Goal: Task Accomplishment & Management: Use online tool/utility

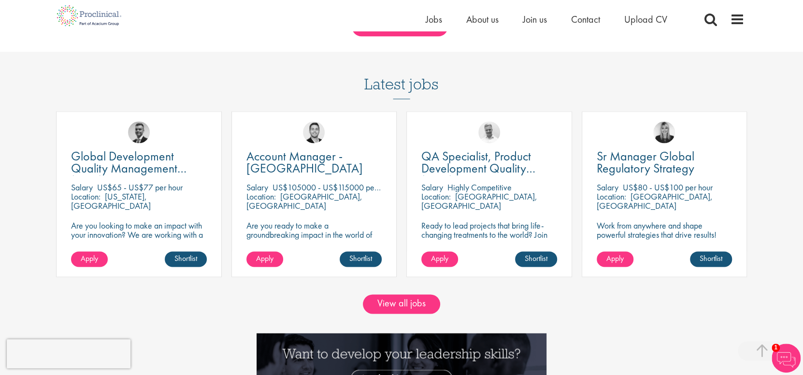
scroll to position [821, 0]
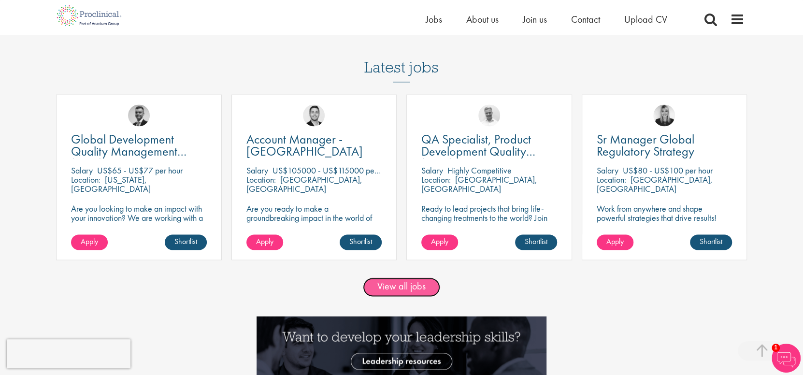
click at [417, 290] on link "View all jobs" at bounding box center [401, 286] width 77 height 19
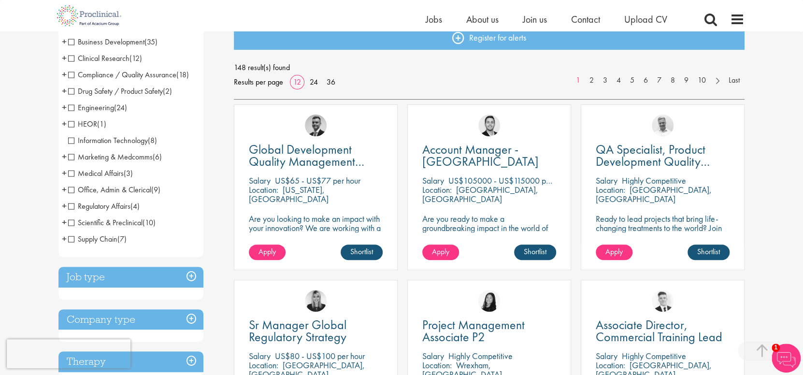
scroll to position [96, 0]
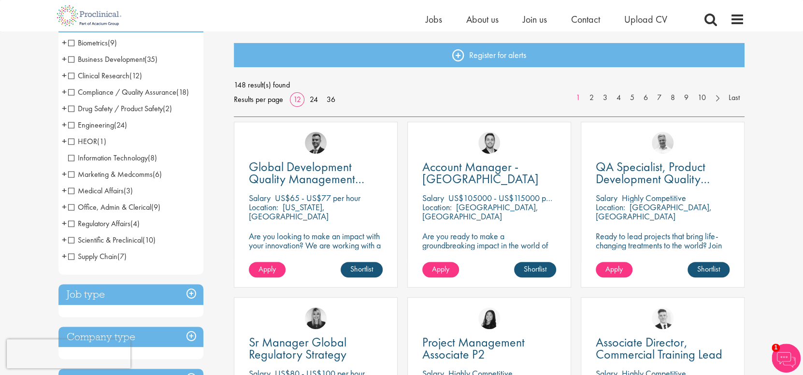
click at [115, 76] on span "Clinical Research" at bounding box center [98, 76] width 61 height 10
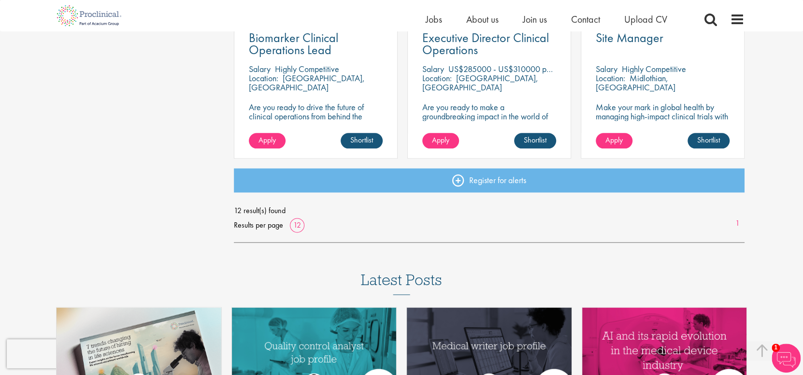
scroll to position [821, 0]
